Goal: Use online tool/utility: Utilize a website feature to perform a specific function

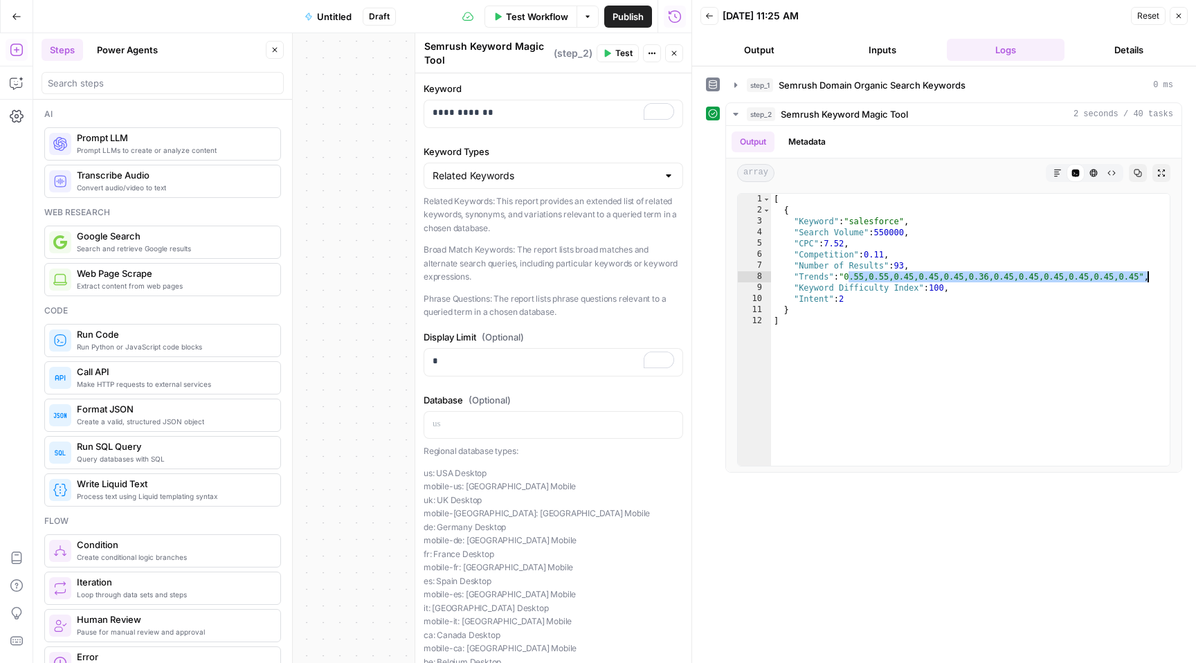
scroll to position [1483, 0]
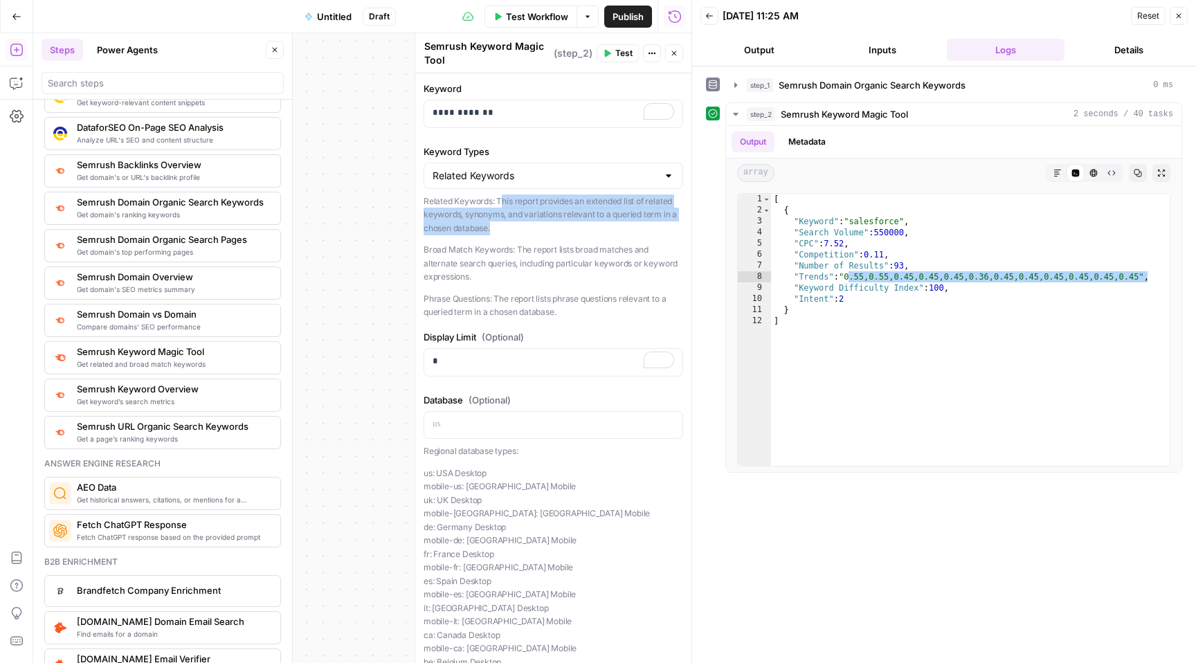
drag, startPoint x: 501, startPoint y: 201, endPoint x: 540, endPoint y: 225, distance: 45.7
click at [539, 225] on p "Related Keywords: This report provides an extended list of related keywords, sy…" at bounding box center [552, 214] width 259 height 41
click at [540, 174] on input "Keyword Types" at bounding box center [544, 176] width 225 height 14
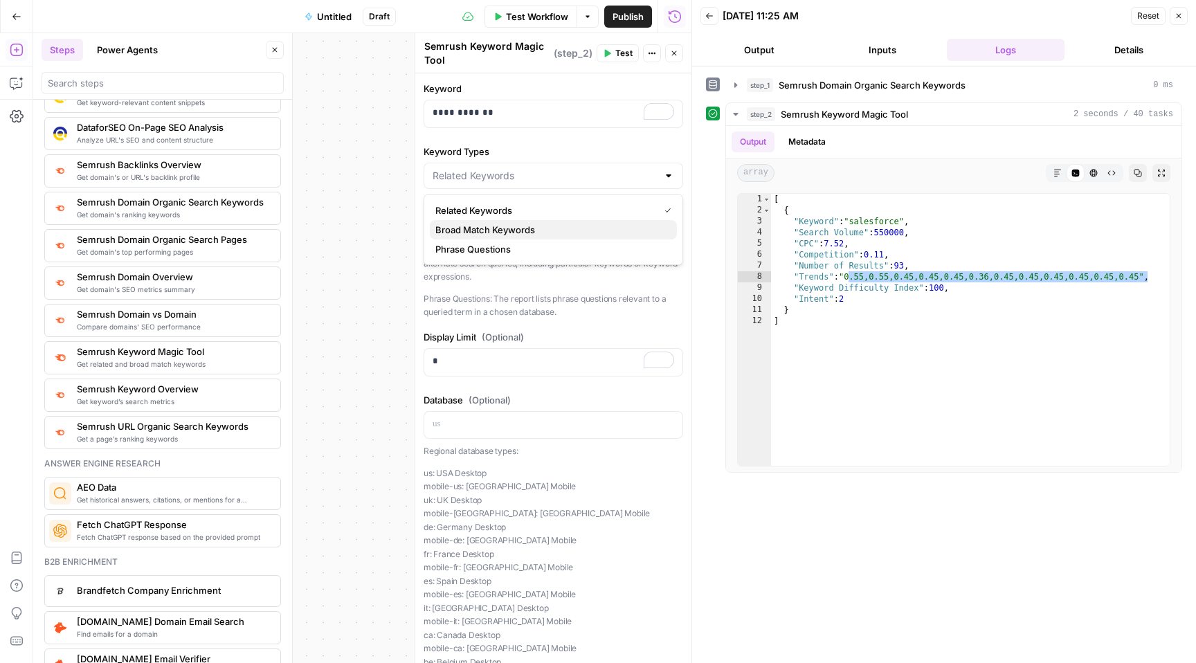
click at [529, 224] on span "Broad Match Keywords" at bounding box center [550, 230] width 230 height 14
type input "Broad Match Keywords"
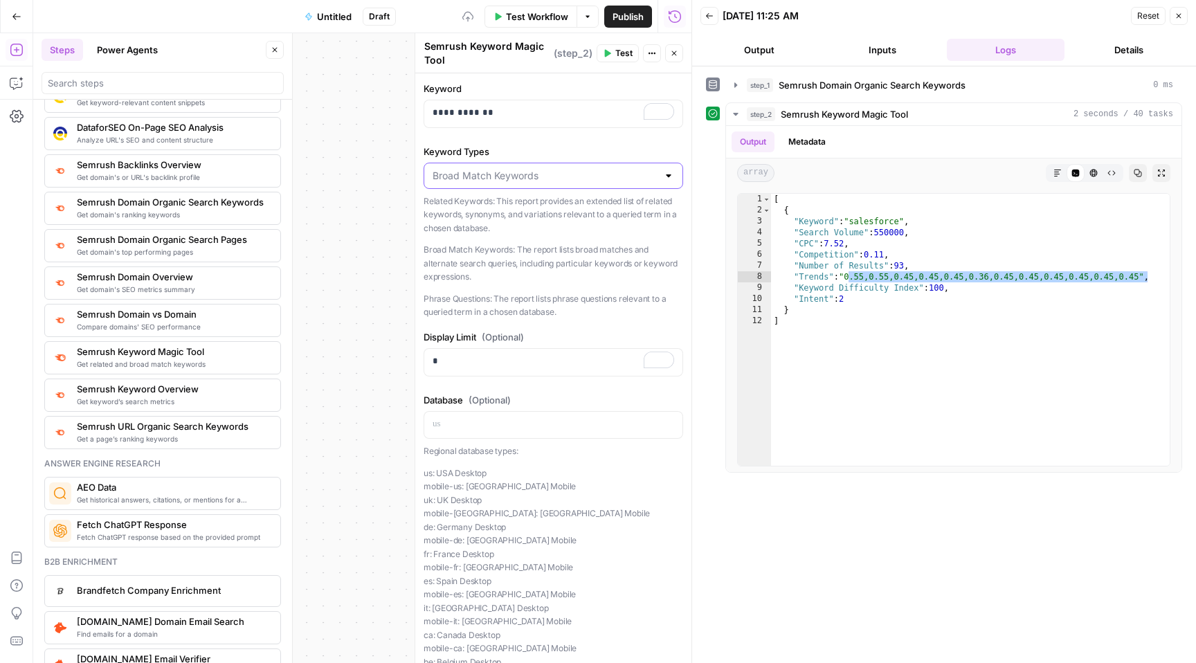
click at [542, 181] on input "Keyword Types" at bounding box center [544, 176] width 225 height 14
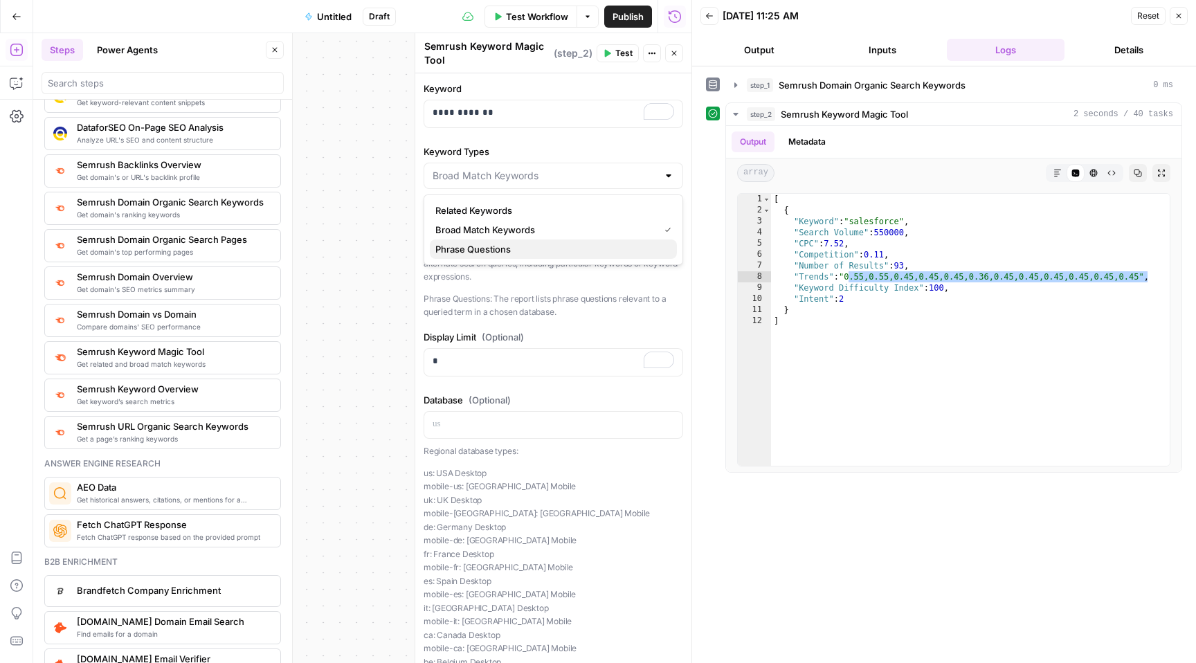
click at [534, 242] on span "Phrase Questions" at bounding box center [550, 249] width 230 height 14
type input "Phrase Questions"
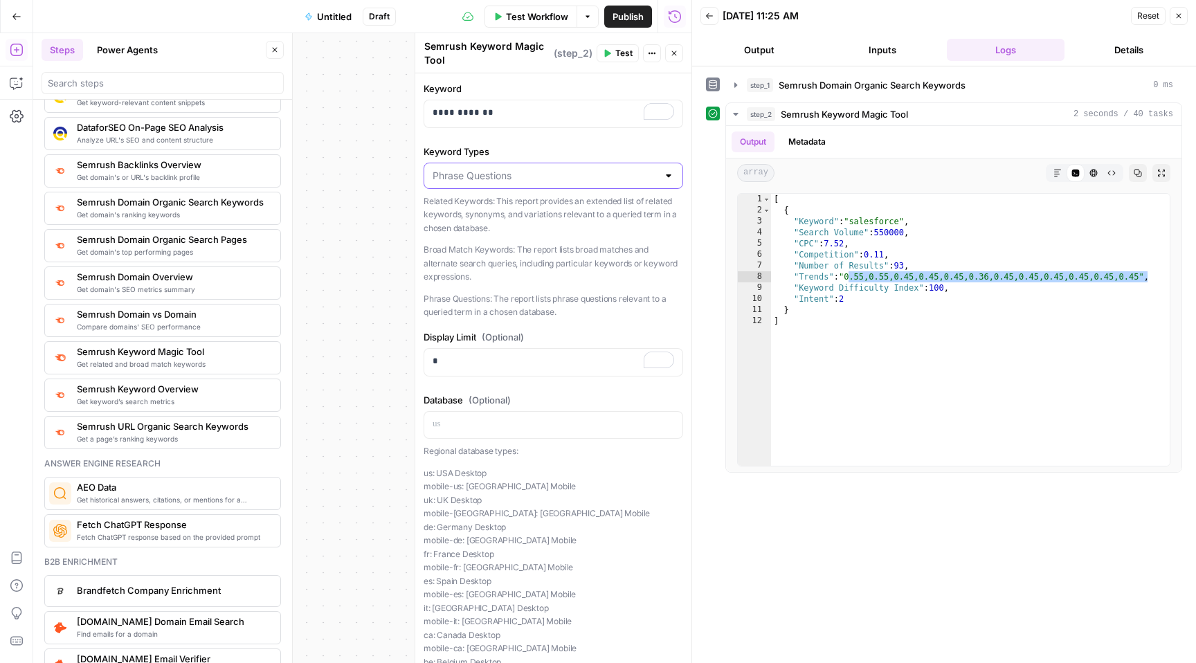
click at [578, 181] on input "Keyword Types" at bounding box center [544, 176] width 225 height 14
click at [560, 212] on span "Related Keywords" at bounding box center [550, 210] width 230 height 14
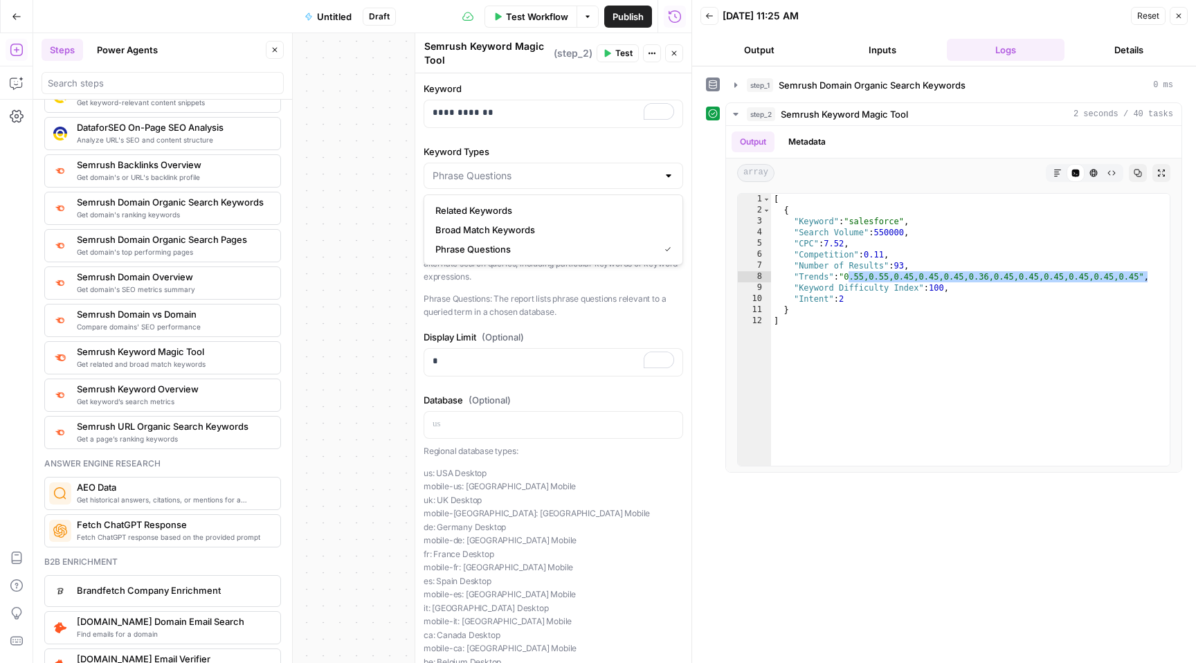
type input "Related Keywords"
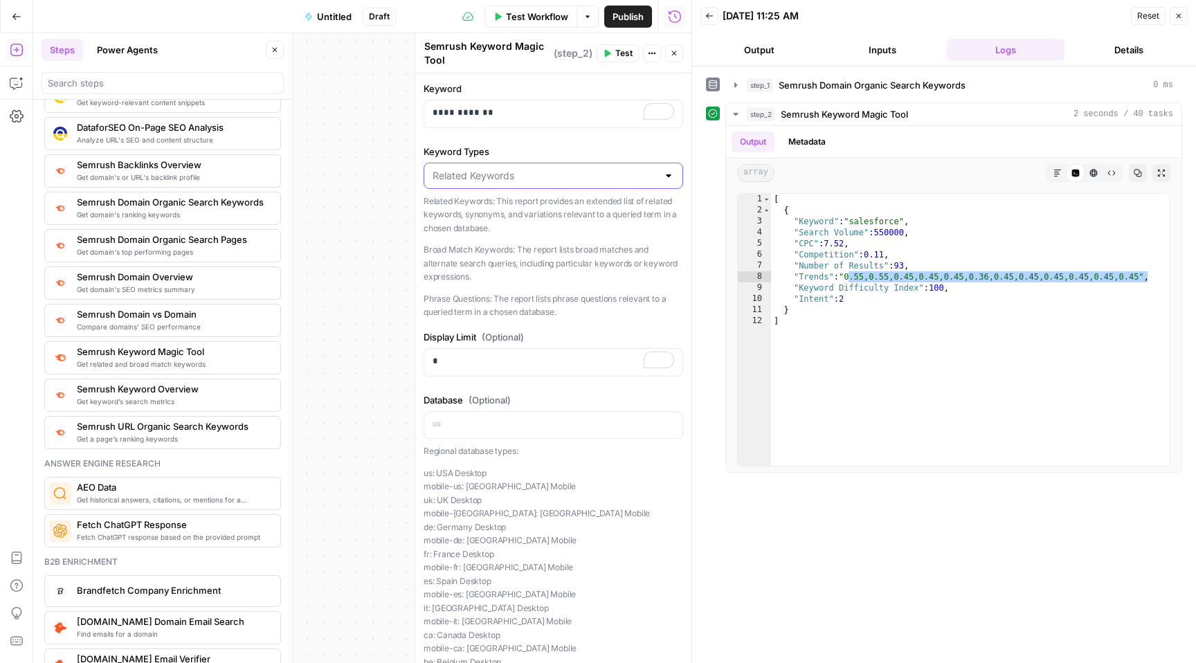
click at [555, 178] on input "Keyword Types" at bounding box center [544, 176] width 225 height 14
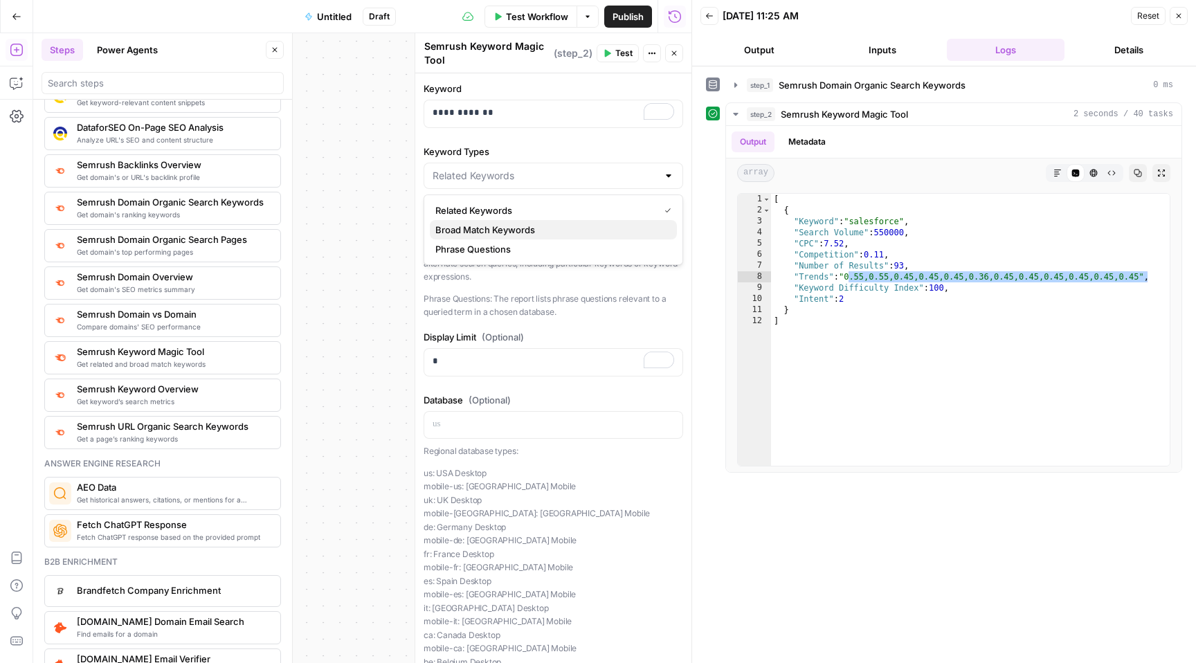
click at [552, 224] on span "Broad Match Keywords" at bounding box center [550, 230] width 230 height 14
type input "Broad Match Keywords"
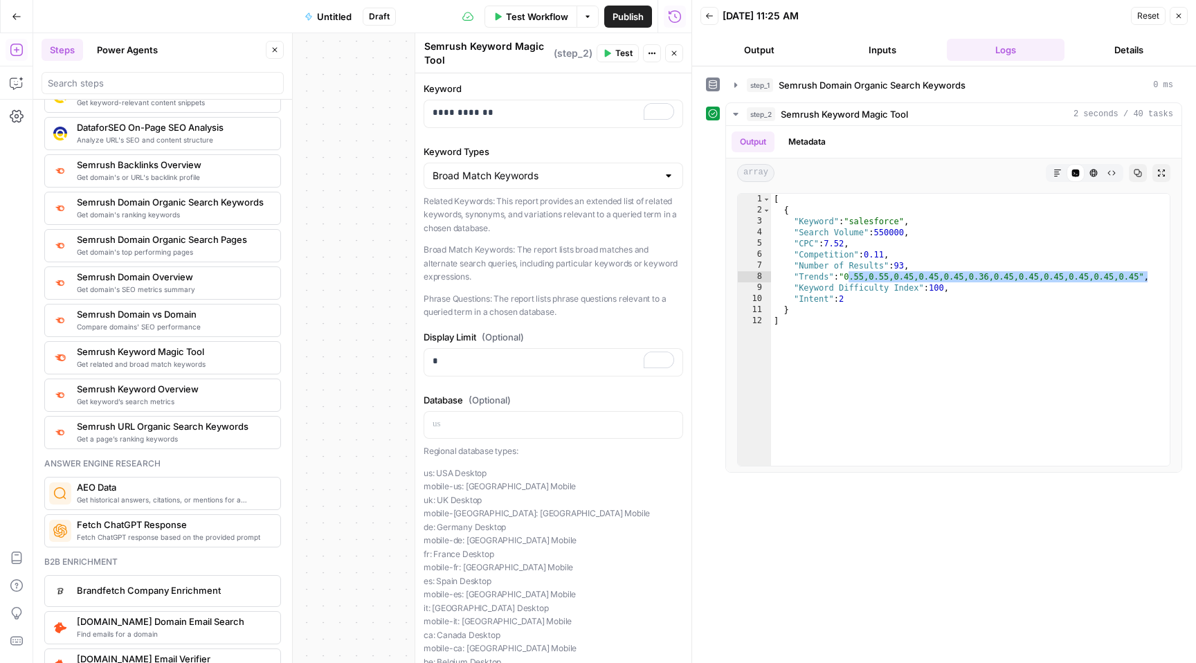
click at [563, 183] on div "Broad Match Keywords" at bounding box center [552, 176] width 259 height 26
click at [556, 245] on span "Phrase Questions" at bounding box center [550, 249] width 230 height 14
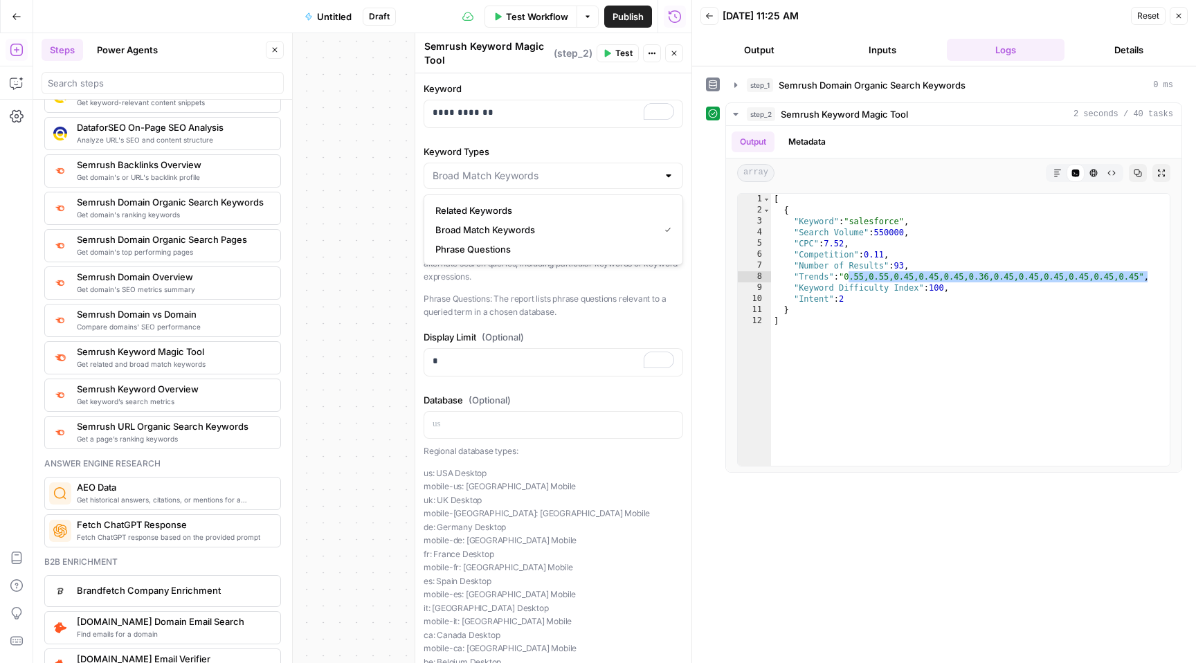
type input "Phrase Questions"
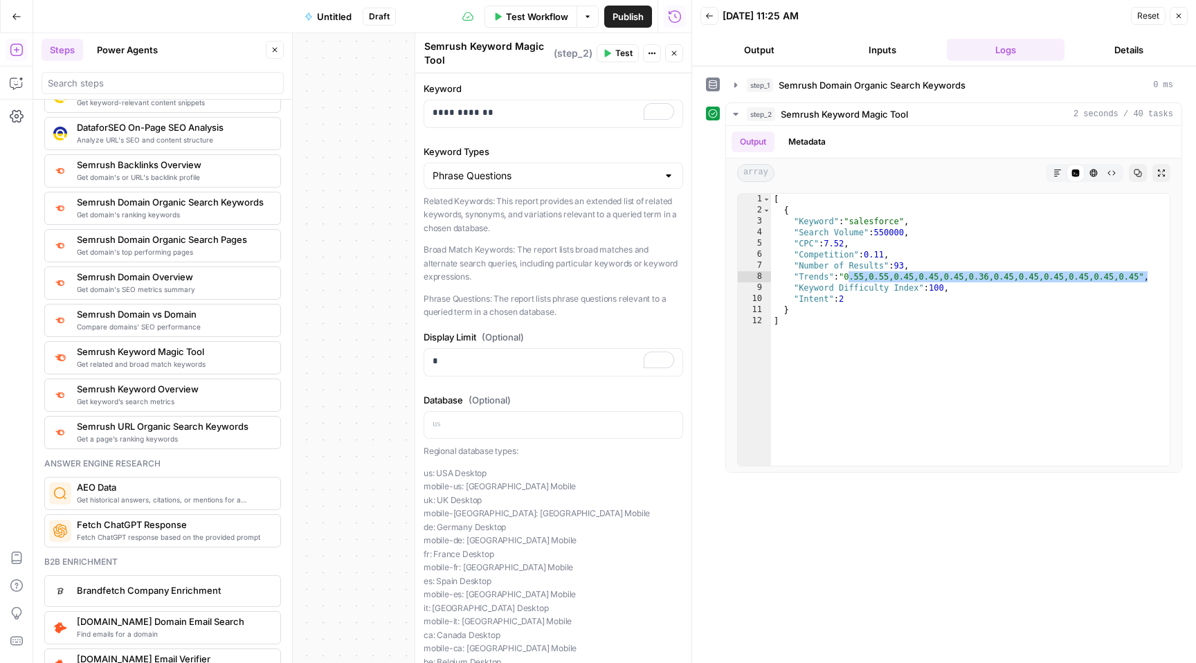
click at [570, 186] on div "Phrase Questions" at bounding box center [552, 176] width 259 height 26
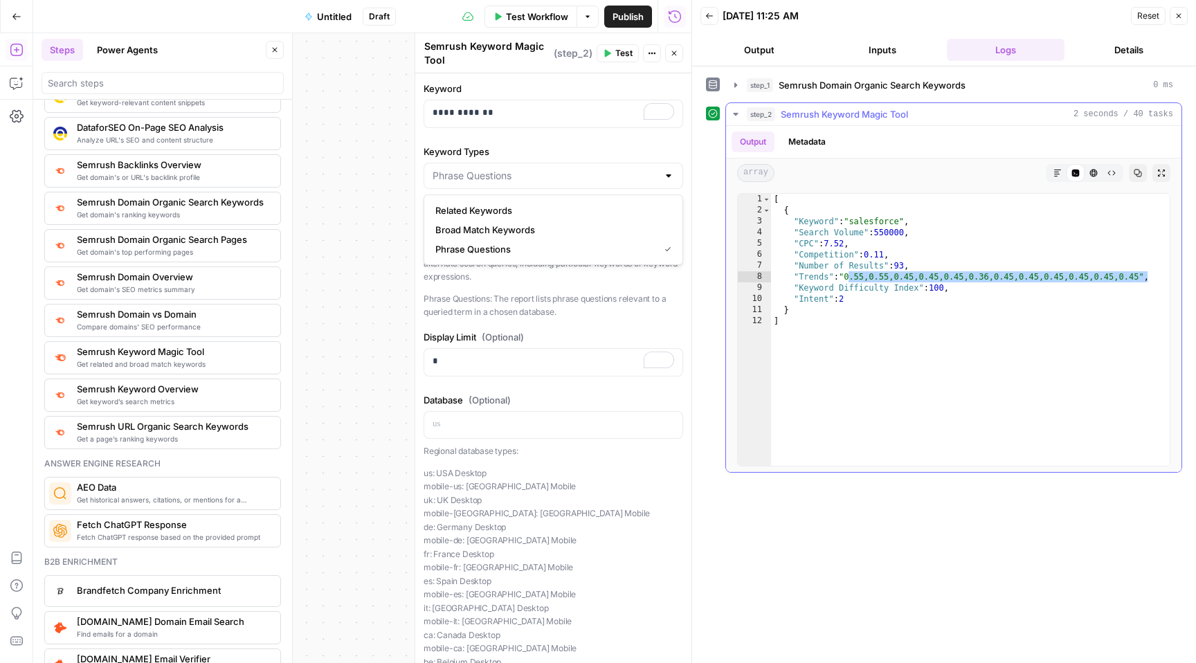
type input "Phrase Questions"
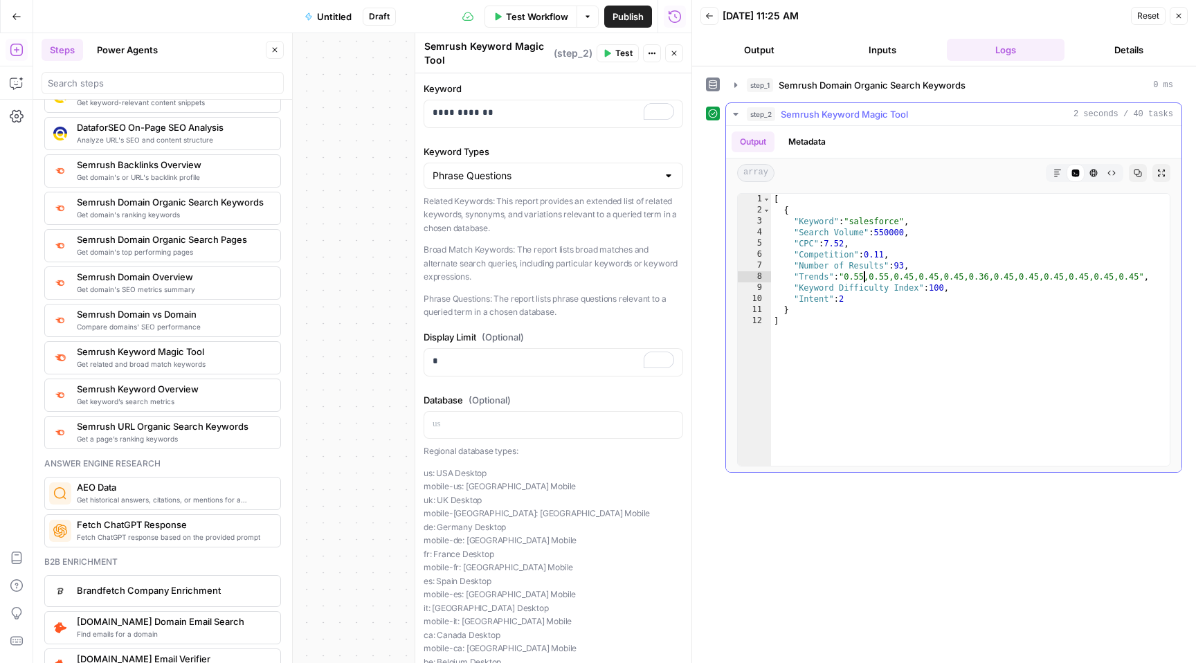
click at [863, 278] on div "[ { "Keyword" : "salesforce" , "Search Volume" : 550000 , "CPC" : 7.52 , "Compe…" at bounding box center [970, 341] width 399 height 294
drag, startPoint x: 821, startPoint y: 255, endPoint x: 911, endPoint y: 255, distance: 89.3
click at [911, 255] on div "[ { "Keyword" : "salesforce" , "Search Volume" : 550000 , "CPC" : 7.52 , "Compe…" at bounding box center [970, 341] width 399 height 294
type textarea "**********"
click at [188, 215] on span "Get domain's ranking keywords" at bounding box center [173, 214] width 192 height 11
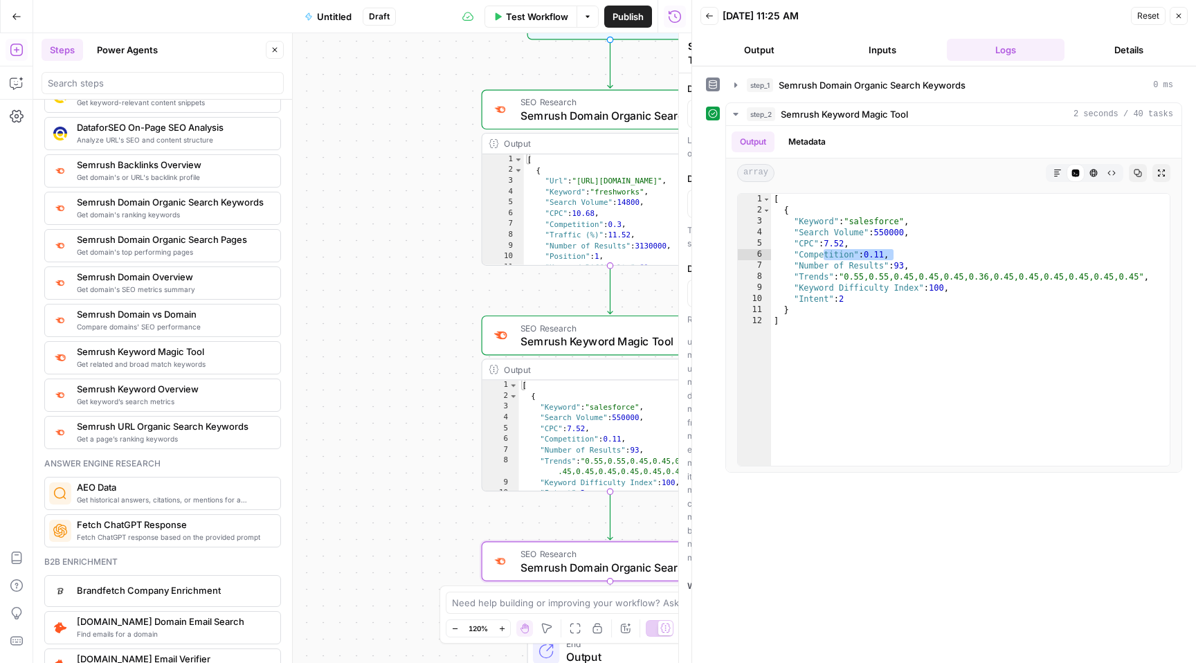
type textarea "Semrush Domain Organic Search Keywords"
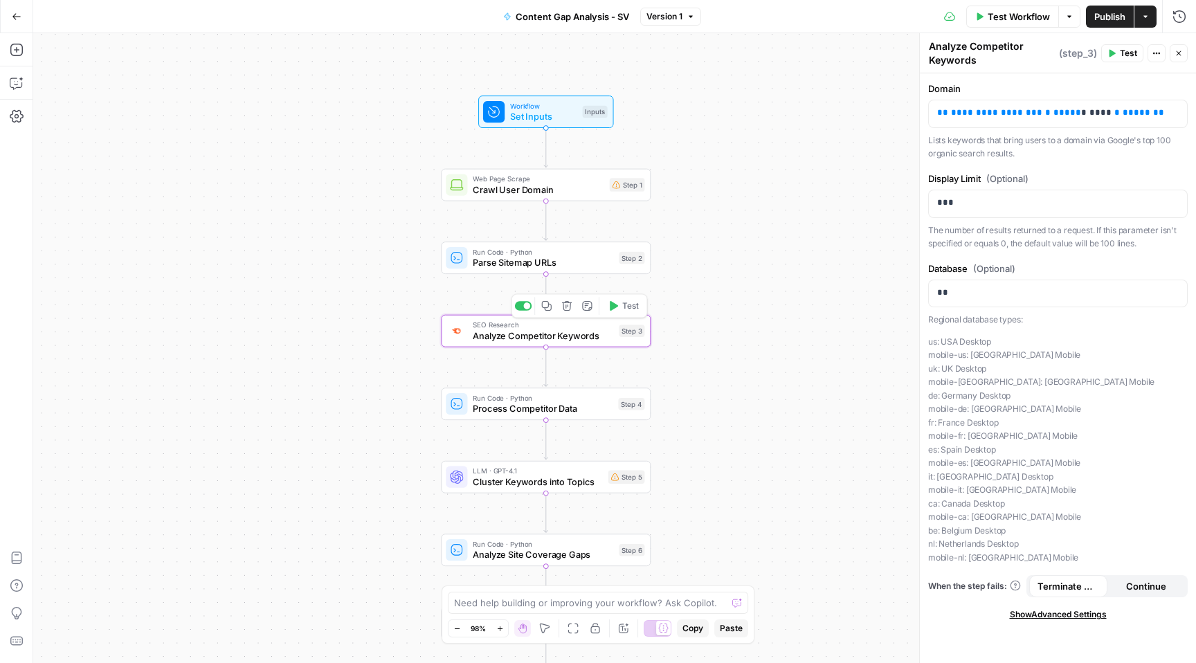
click at [538, 337] on span "Analyze Competitor Keywords" at bounding box center [543, 336] width 140 height 14
